Goal: Information Seeking & Learning: Learn about a topic

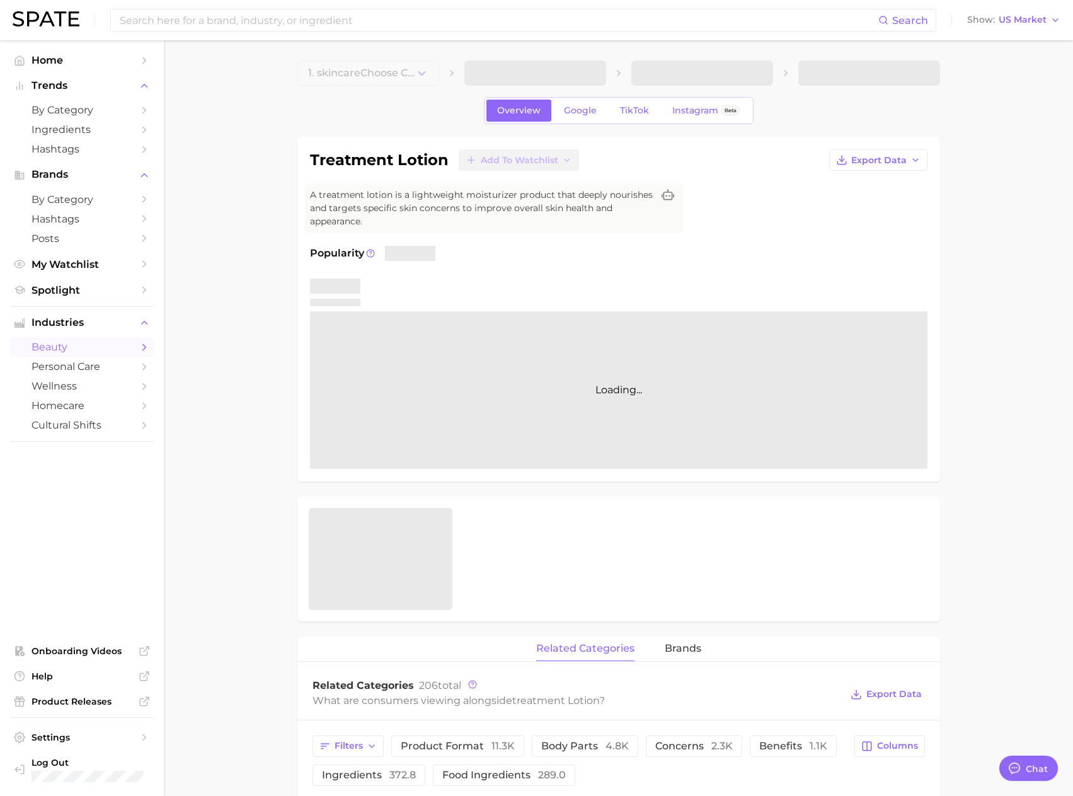
type textarea "x"
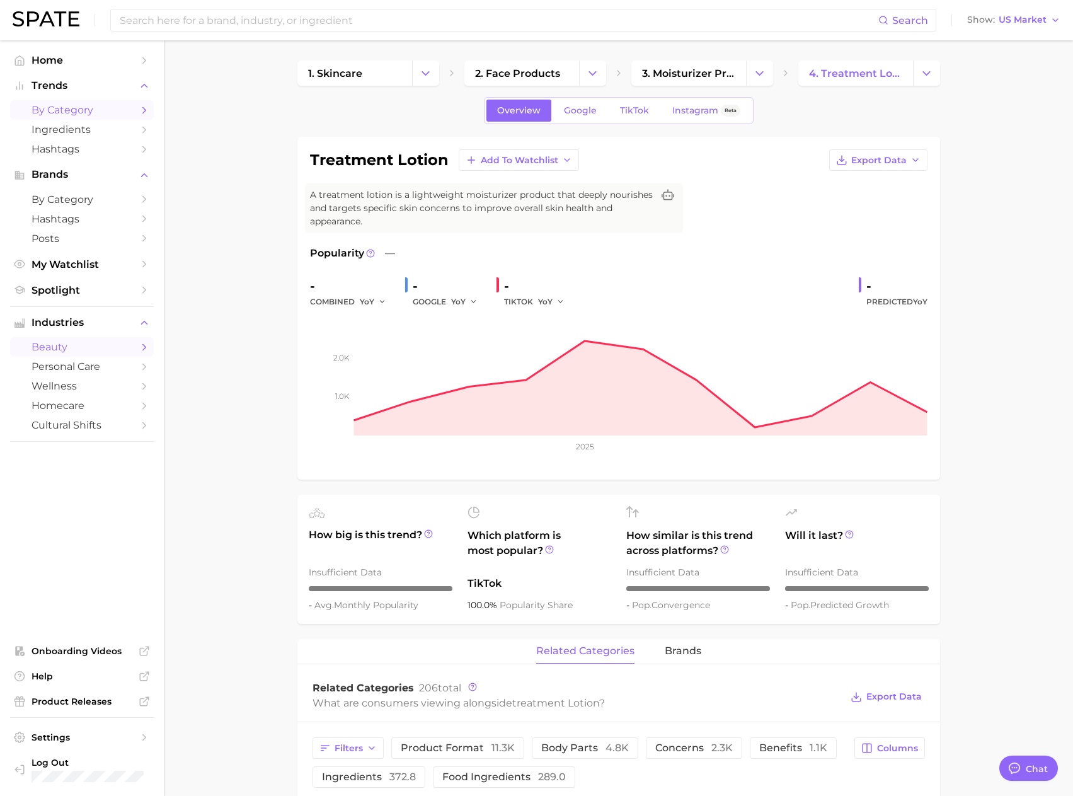
click at [86, 118] on link "by Category" at bounding box center [82, 110] width 144 height 20
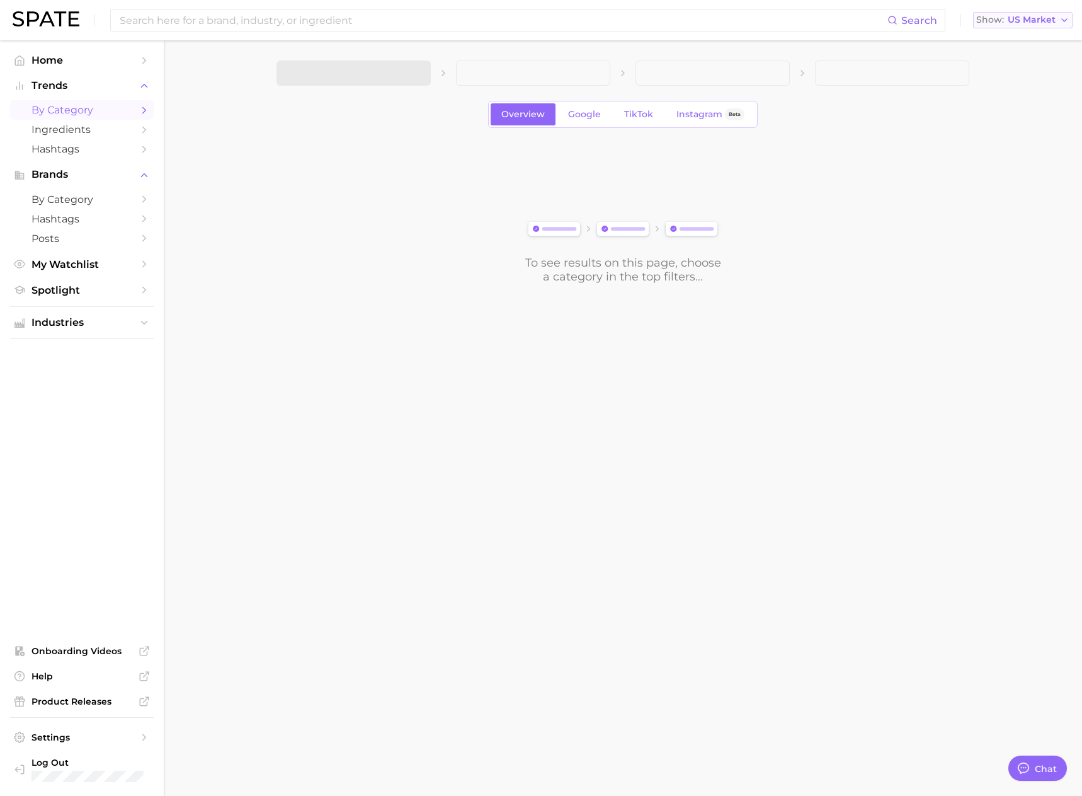
click at [1027, 16] on span "US Market" at bounding box center [1032, 19] width 48 height 7
click at [1019, 145] on button "Global" at bounding box center [1018, 154] width 110 height 23
click at [185, 23] on input at bounding box center [494, 19] width 752 height 21
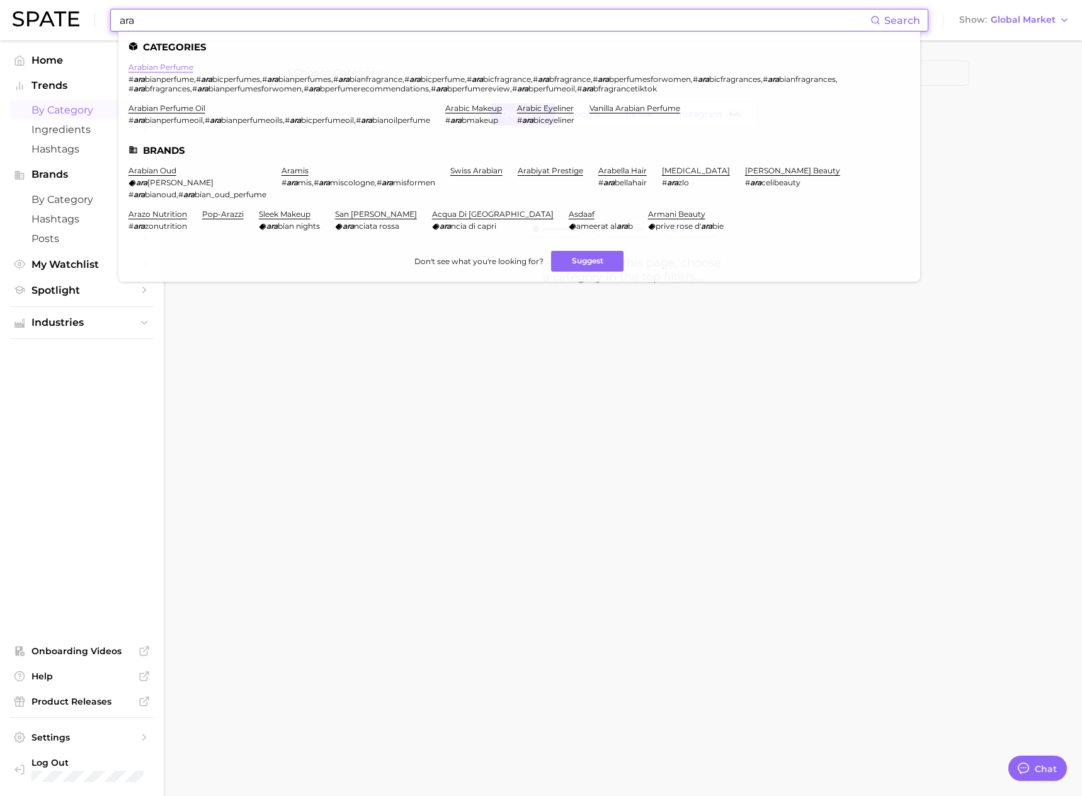
type input "ara"
click at [172, 68] on link "arabian perfume" at bounding box center [161, 66] width 65 height 9
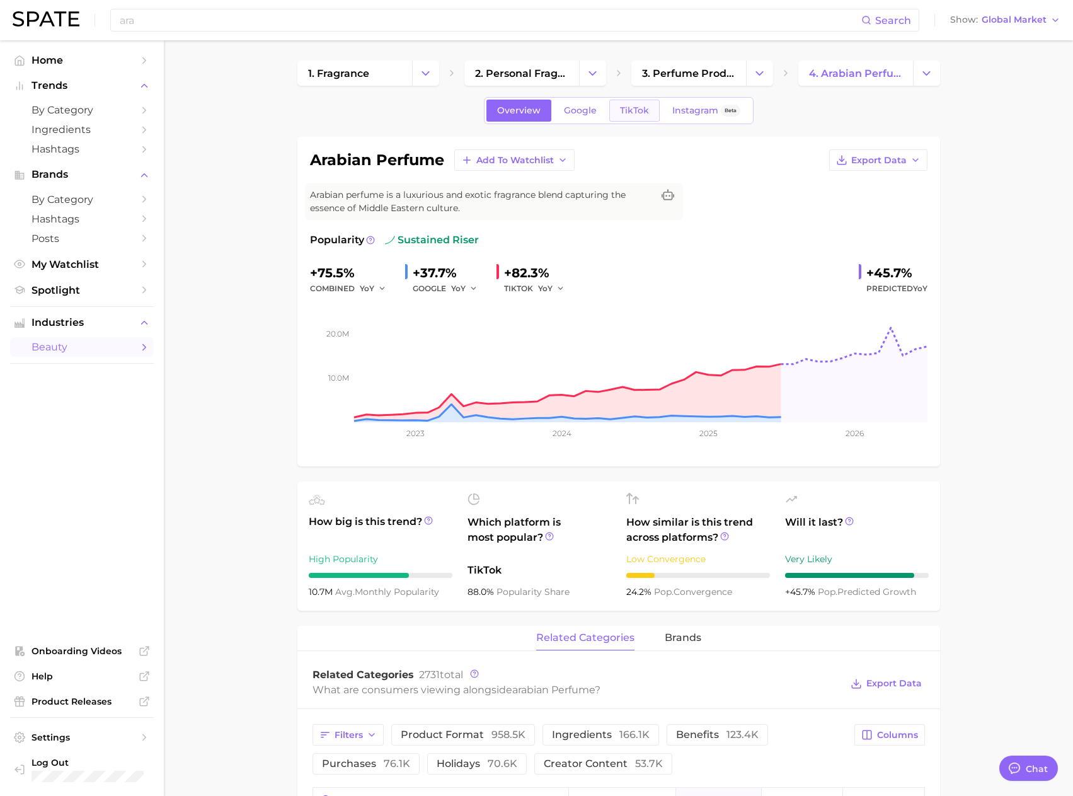
click at [634, 110] on span "TikTok" at bounding box center [634, 110] width 29 height 11
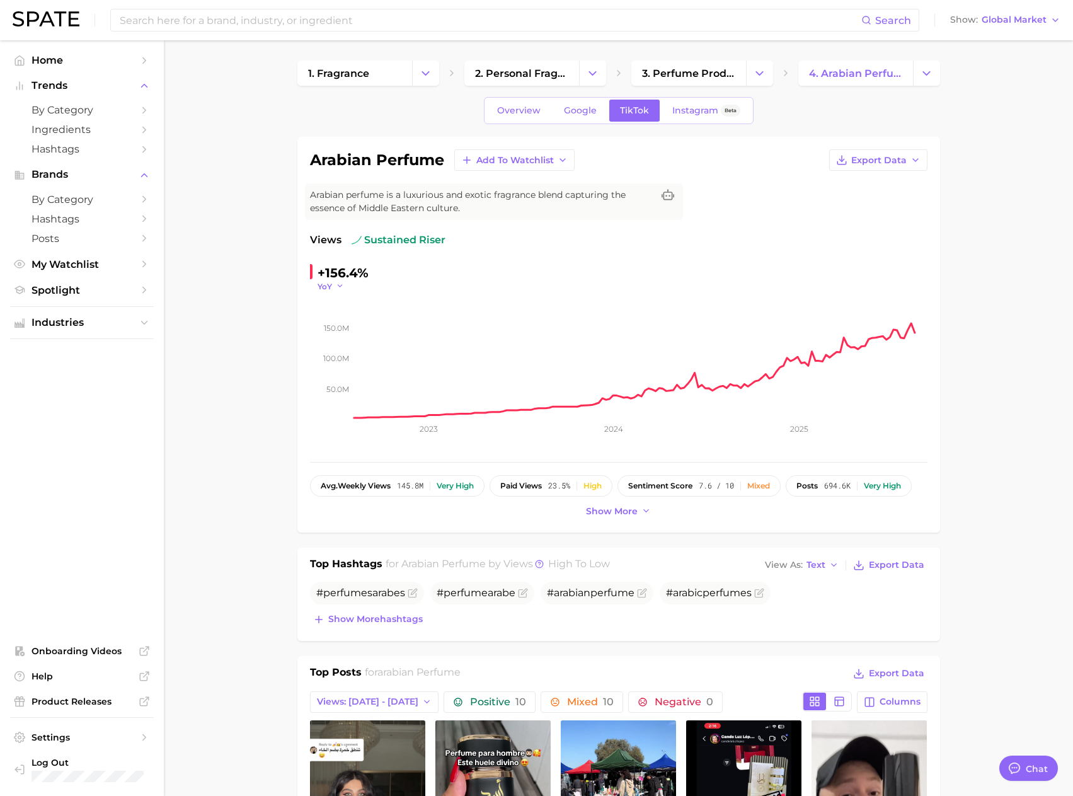
click at [336, 290] on icon "button" at bounding box center [340, 286] width 9 height 9
click at [343, 324] on span "QoQ" at bounding box center [334, 326] width 21 height 11
click at [332, 292] on icon "50.0m 100.0m 150.0m 2023 2024 2025" at bounding box center [618, 371] width 617 height 158
click at [336, 285] on button "QoQ" at bounding box center [333, 286] width 30 height 11
click at [350, 311] on button "YoY" at bounding box center [387, 304] width 139 height 23
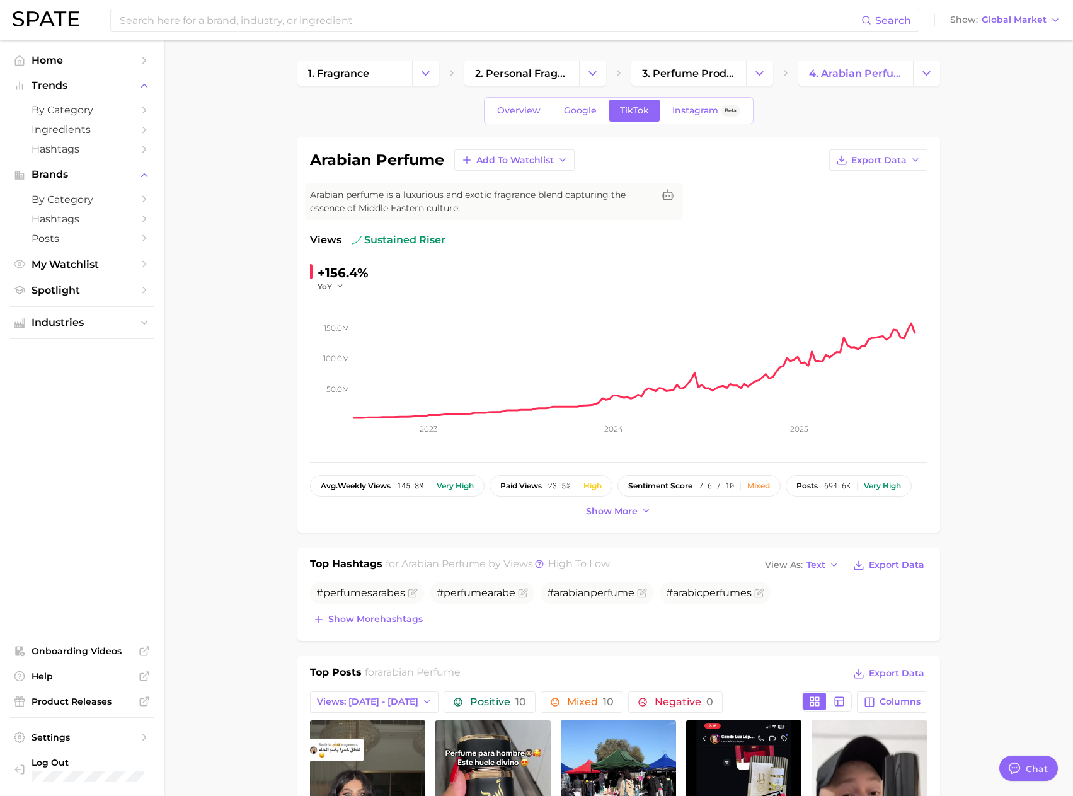
drag, startPoint x: 340, startPoint y: 164, endPoint x: 441, endPoint y: 161, distance: 101.5
click at [441, 161] on div "arabian perfume Add to Watchlist Export Data Arabian perfume is a luxurious and…" at bounding box center [618, 335] width 643 height 396
copy h1 "arabian perfume"
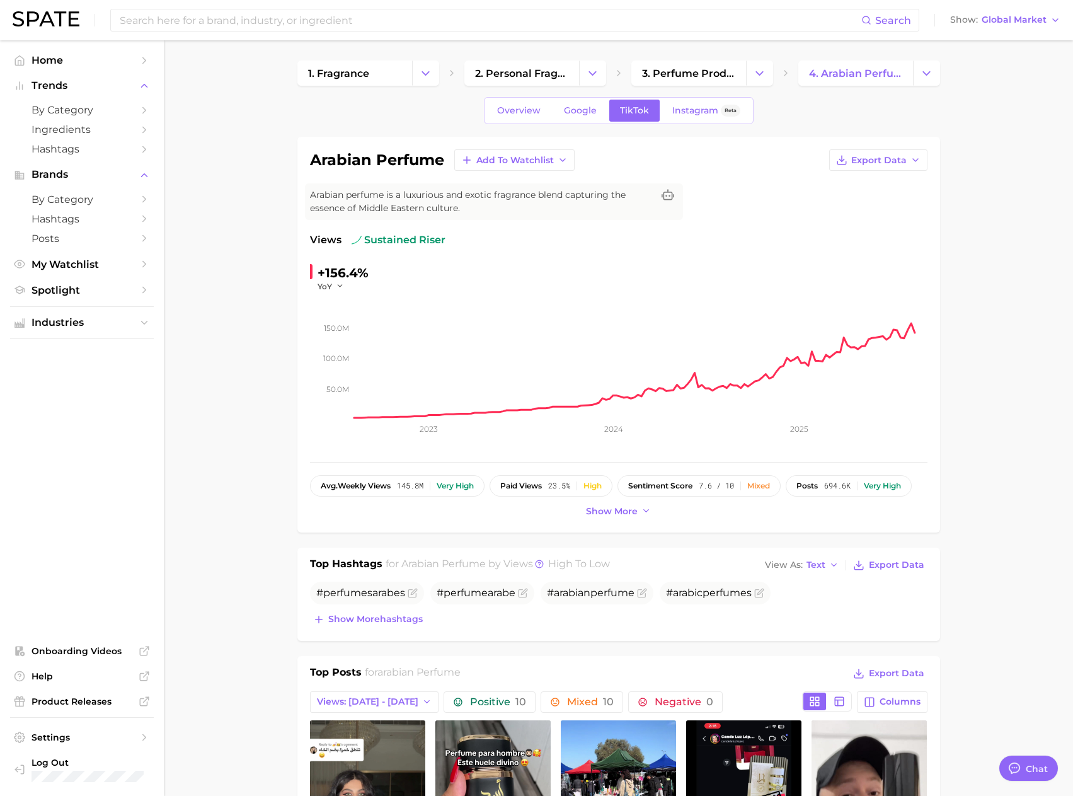
drag, startPoint x: 281, startPoint y: 498, endPoint x: 288, endPoint y: 497, distance: 7.0
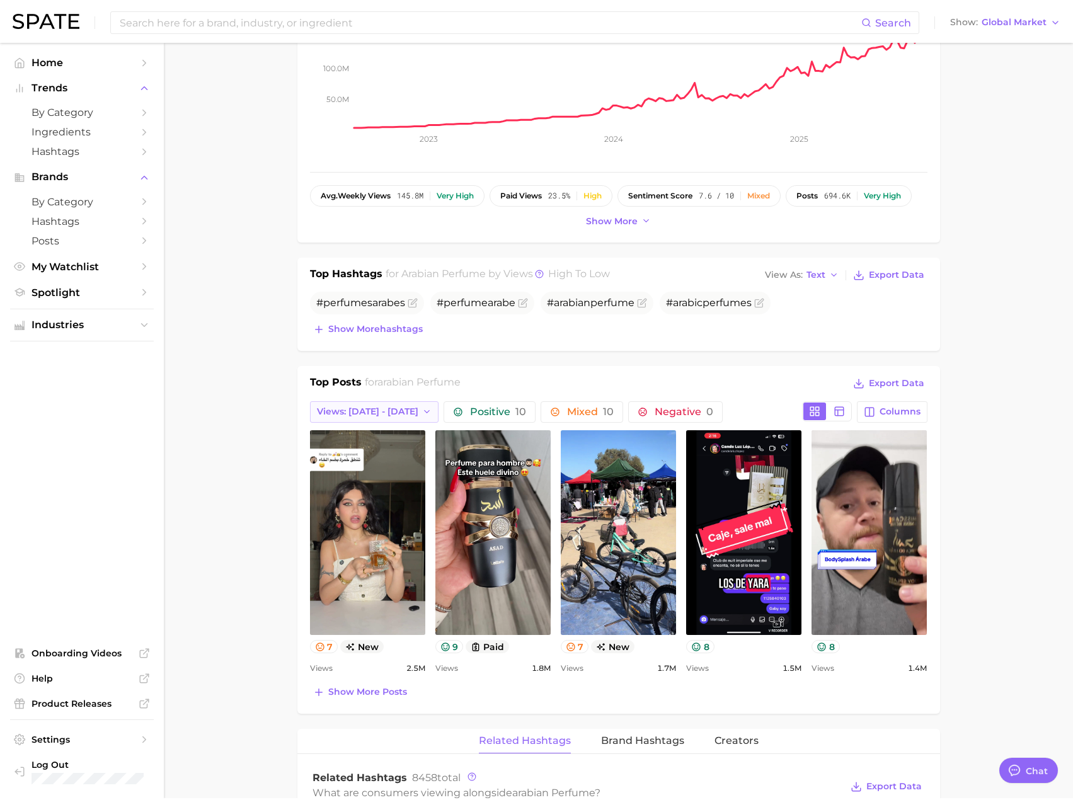
scroll to position [378, 0]
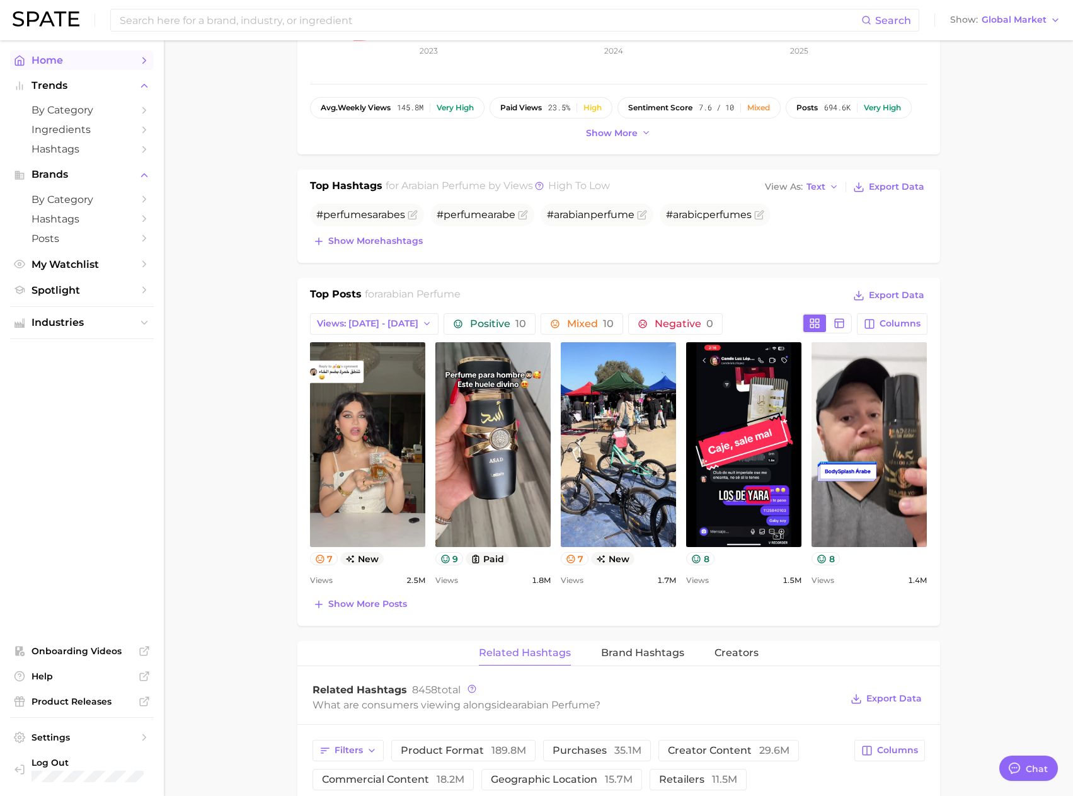
type textarea "x"
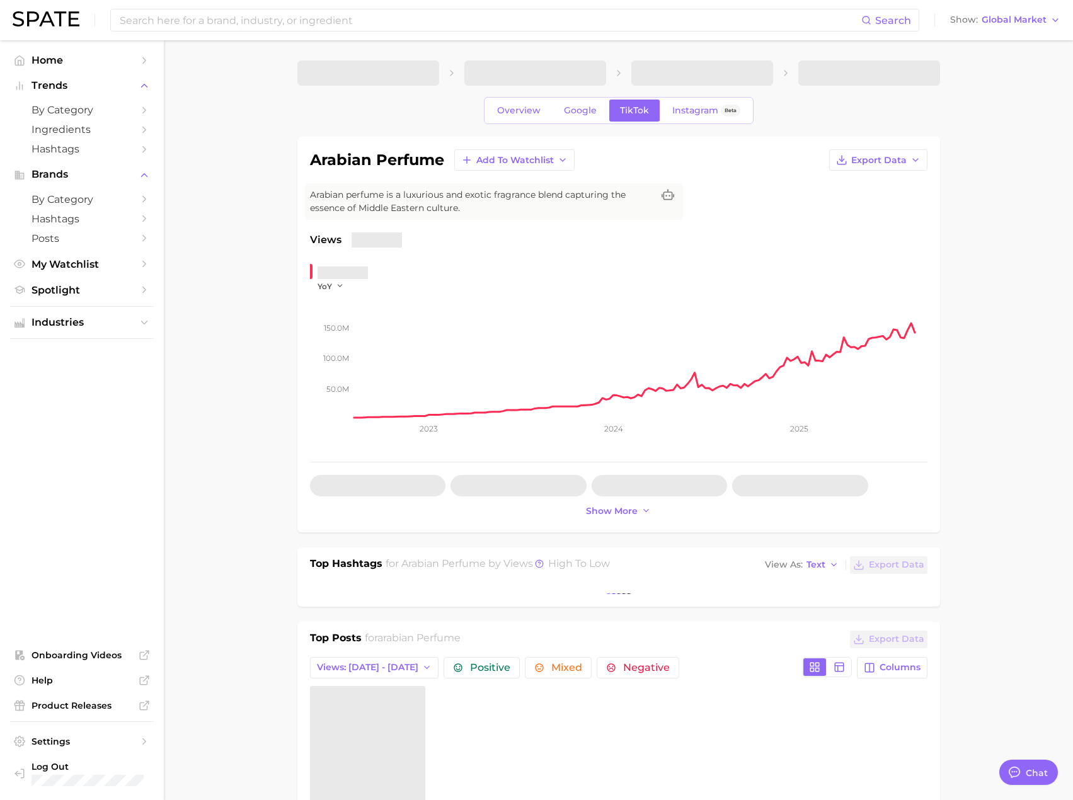
type textarea "x"
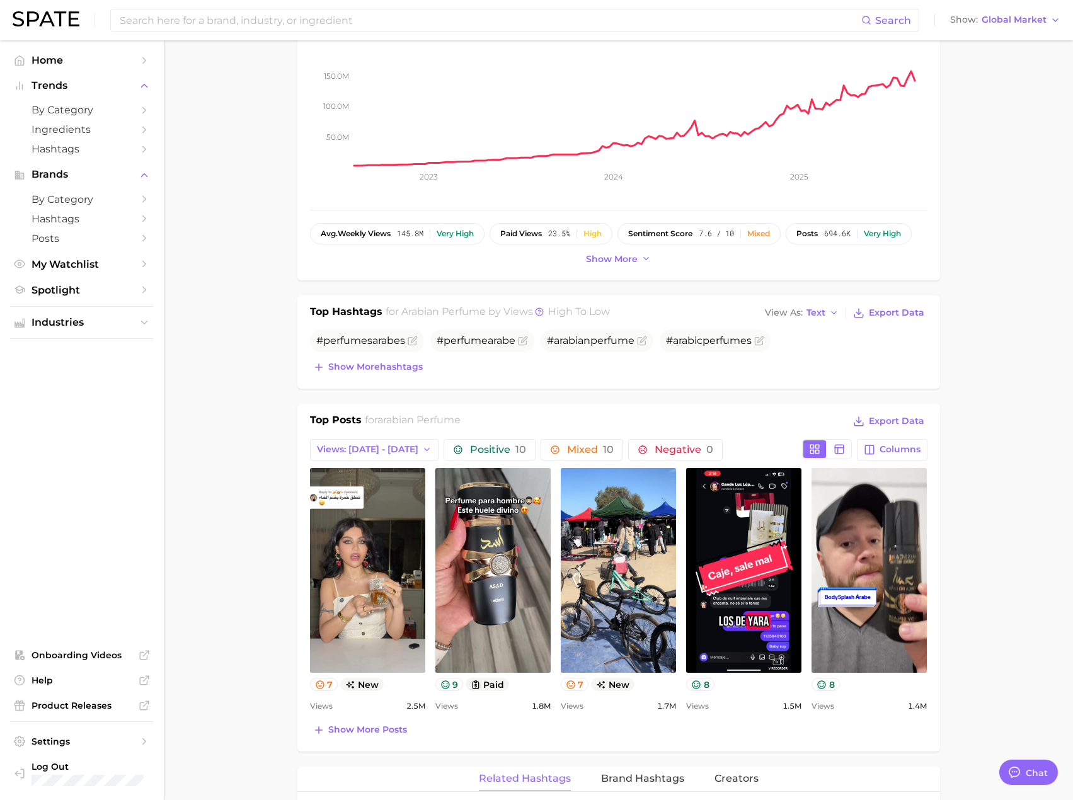
drag, startPoint x: 273, startPoint y: 291, endPoint x: 270, endPoint y: 275, distance: 16.0
click at [273, 290] on main "1. fragrance 2. personal fragrance 3. perfume products 4. arabian perfume Overv…" at bounding box center [618, 797] width 909 height 2019
